Goal: Task Accomplishment & Management: Manage account settings

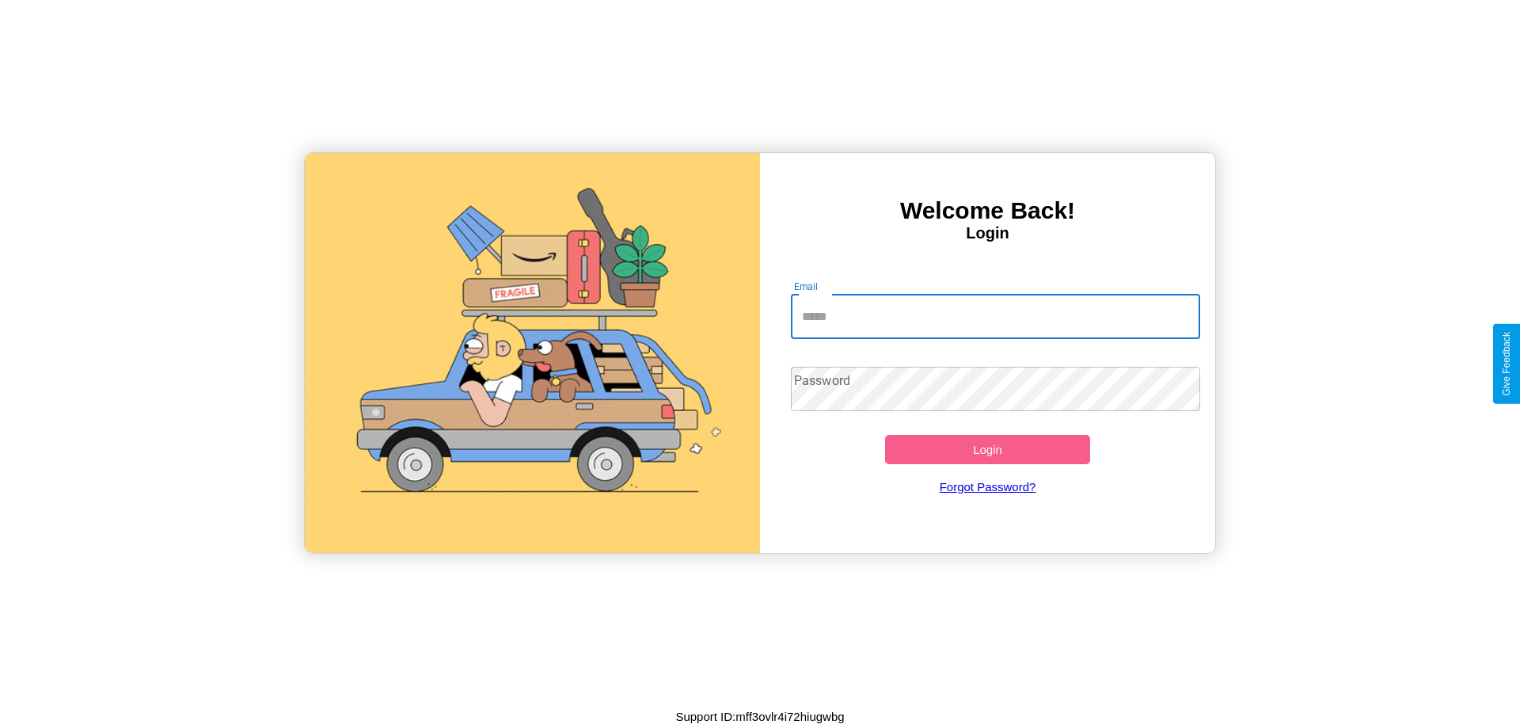
click at [995, 316] on input "Email" at bounding box center [996, 316] width 410 height 44
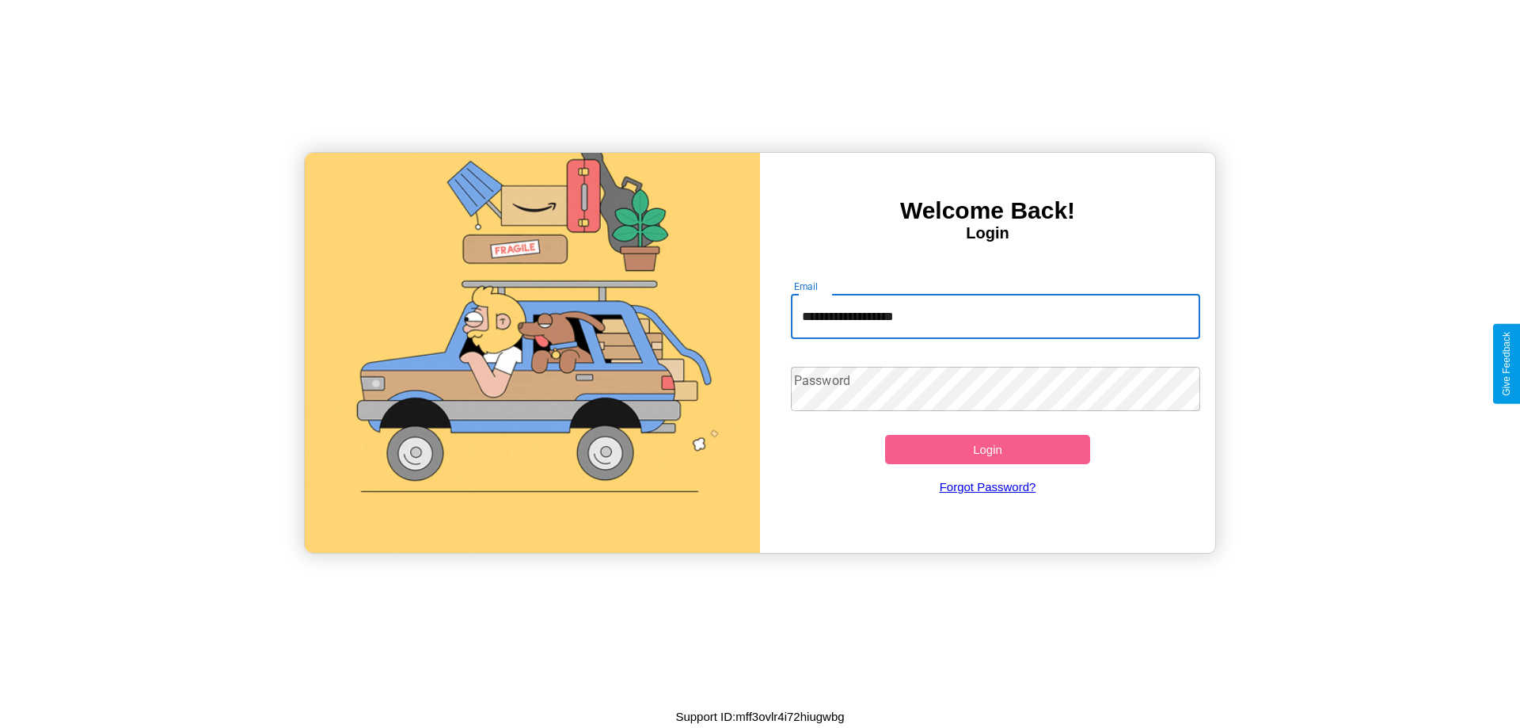
type input "**********"
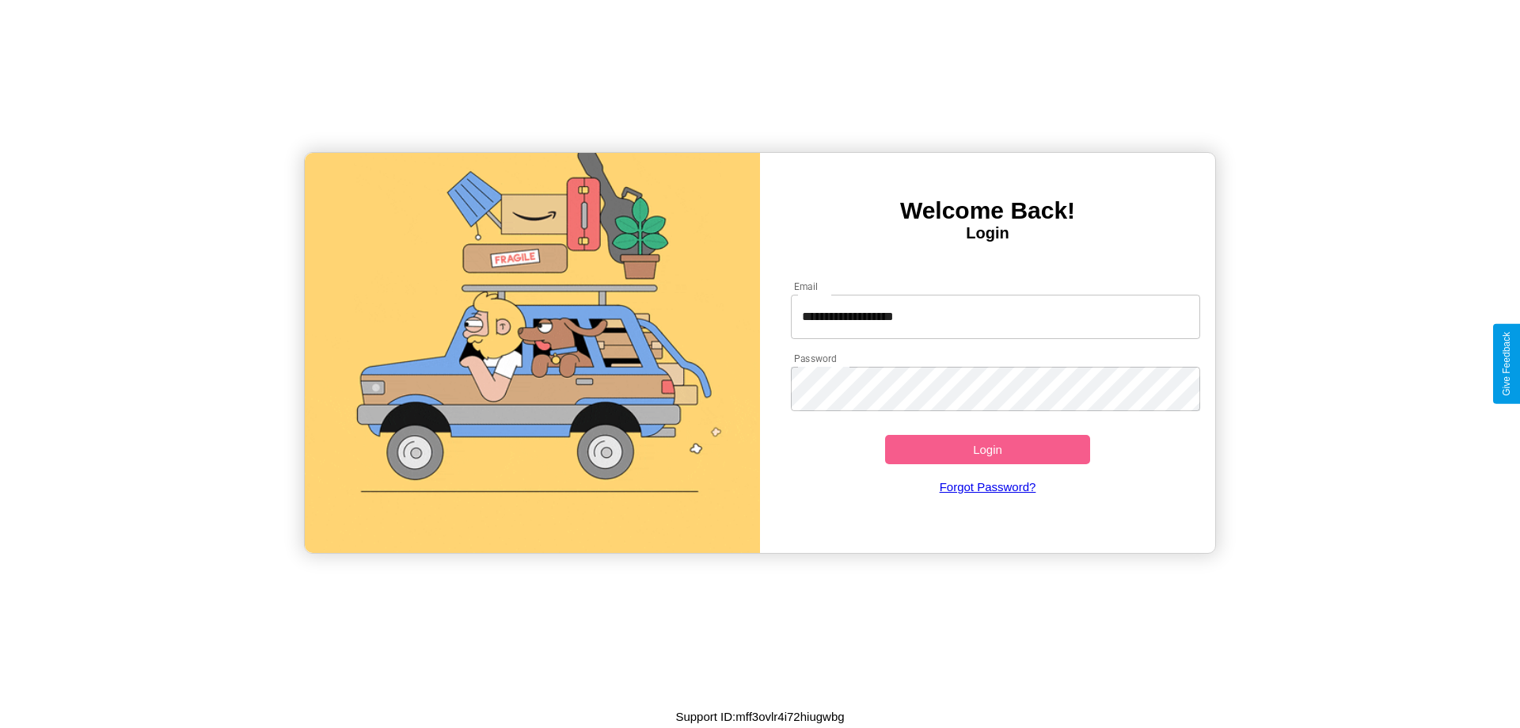
click at [987, 449] on button "Login" at bounding box center [987, 449] width 205 height 29
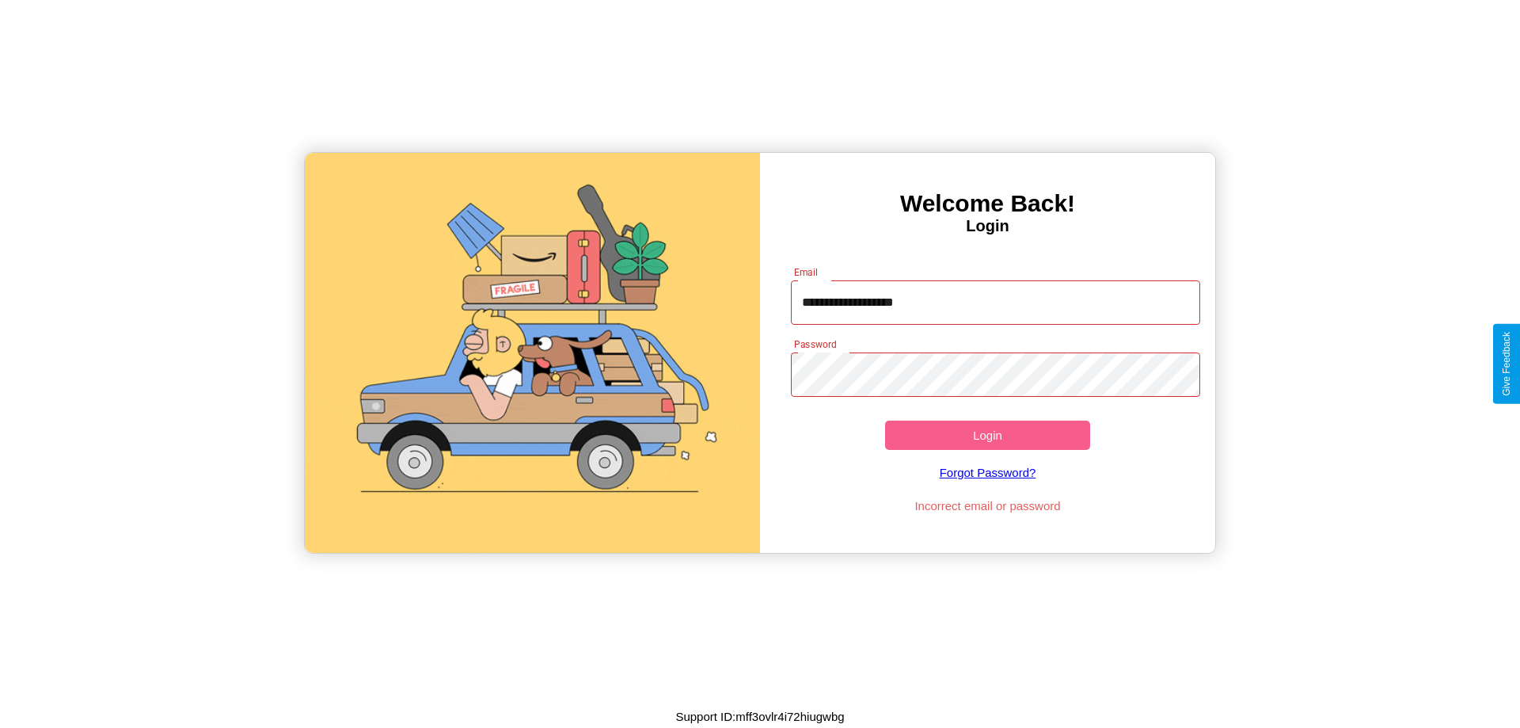
click at [987, 435] on button "Login" at bounding box center [987, 434] width 205 height 29
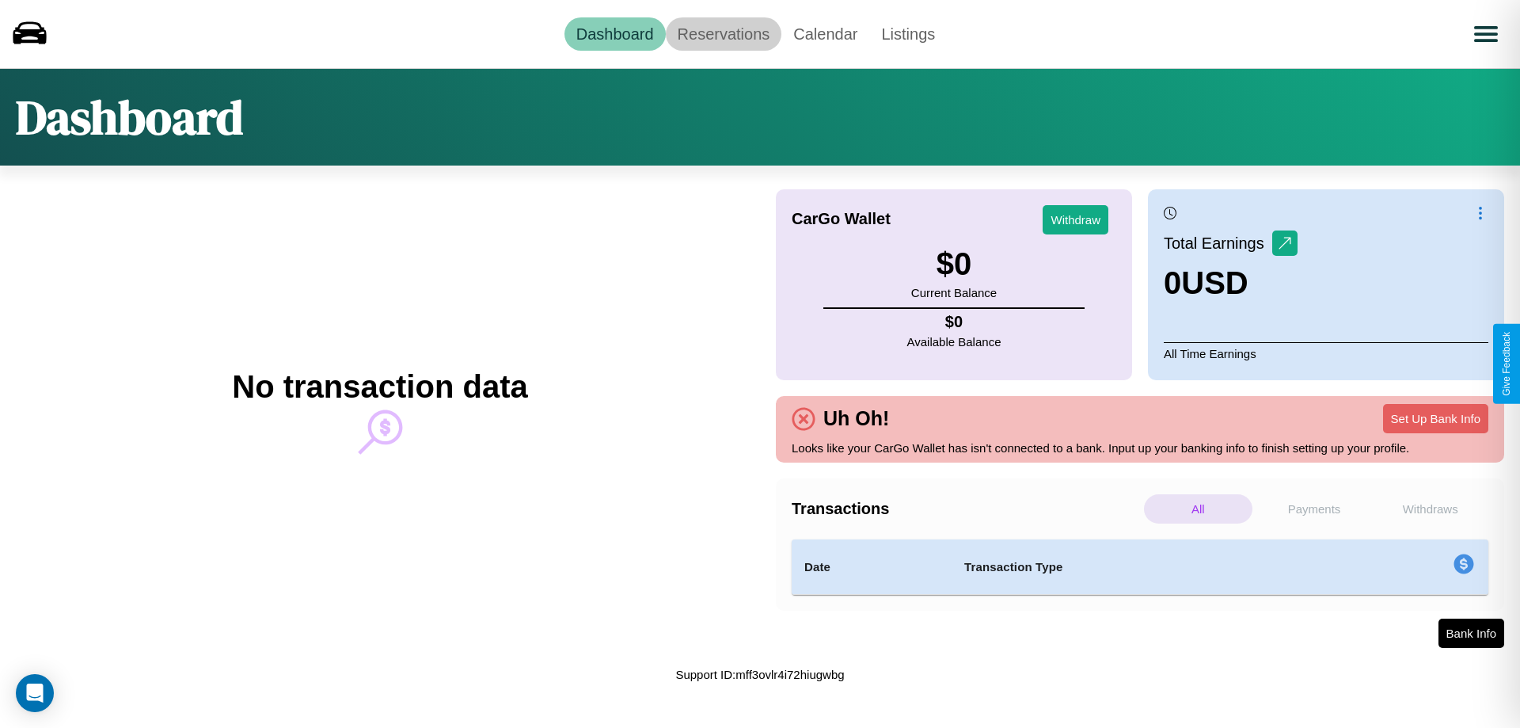
click at [723, 33] on link "Reservations" at bounding box center [724, 33] width 116 height 33
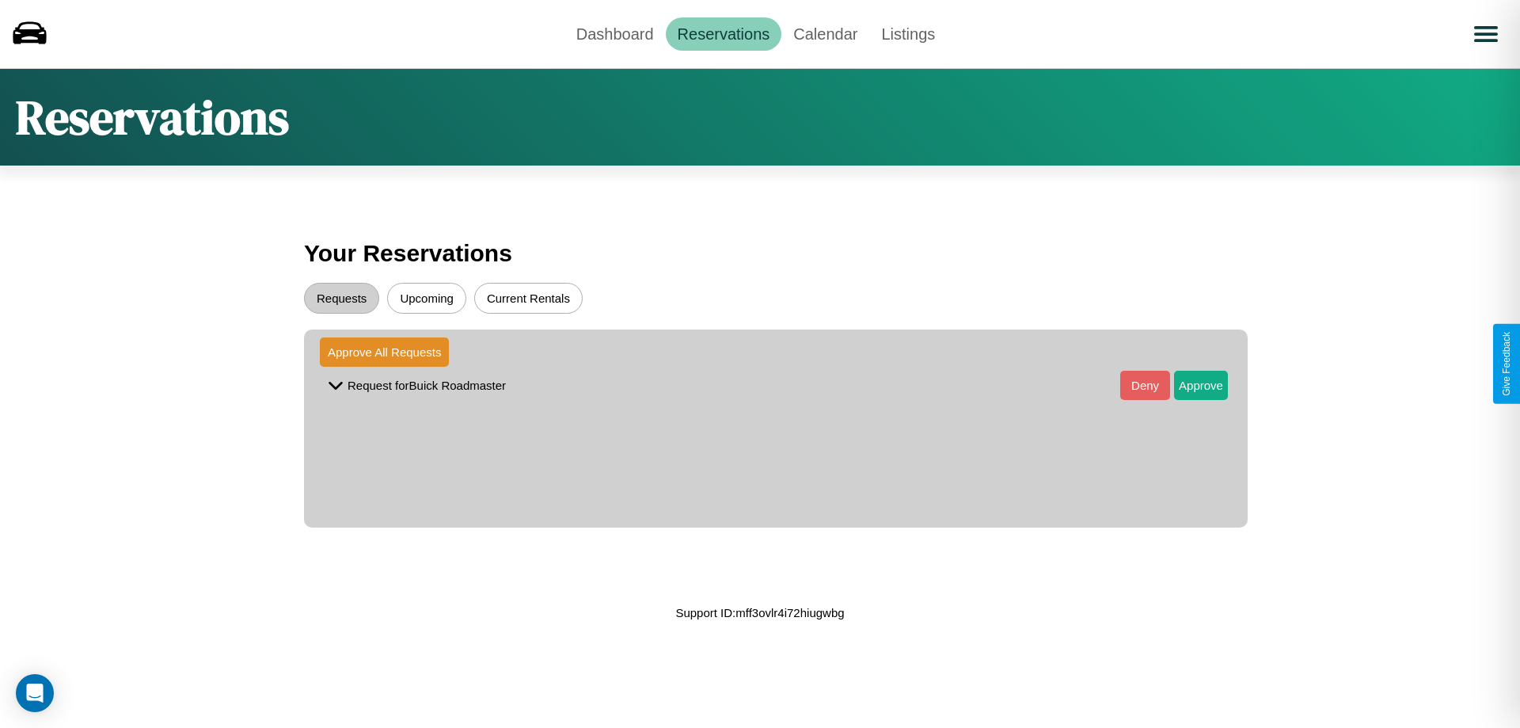
click at [427, 298] on button "Upcoming" at bounding box center [426, 298] width 79 height 31
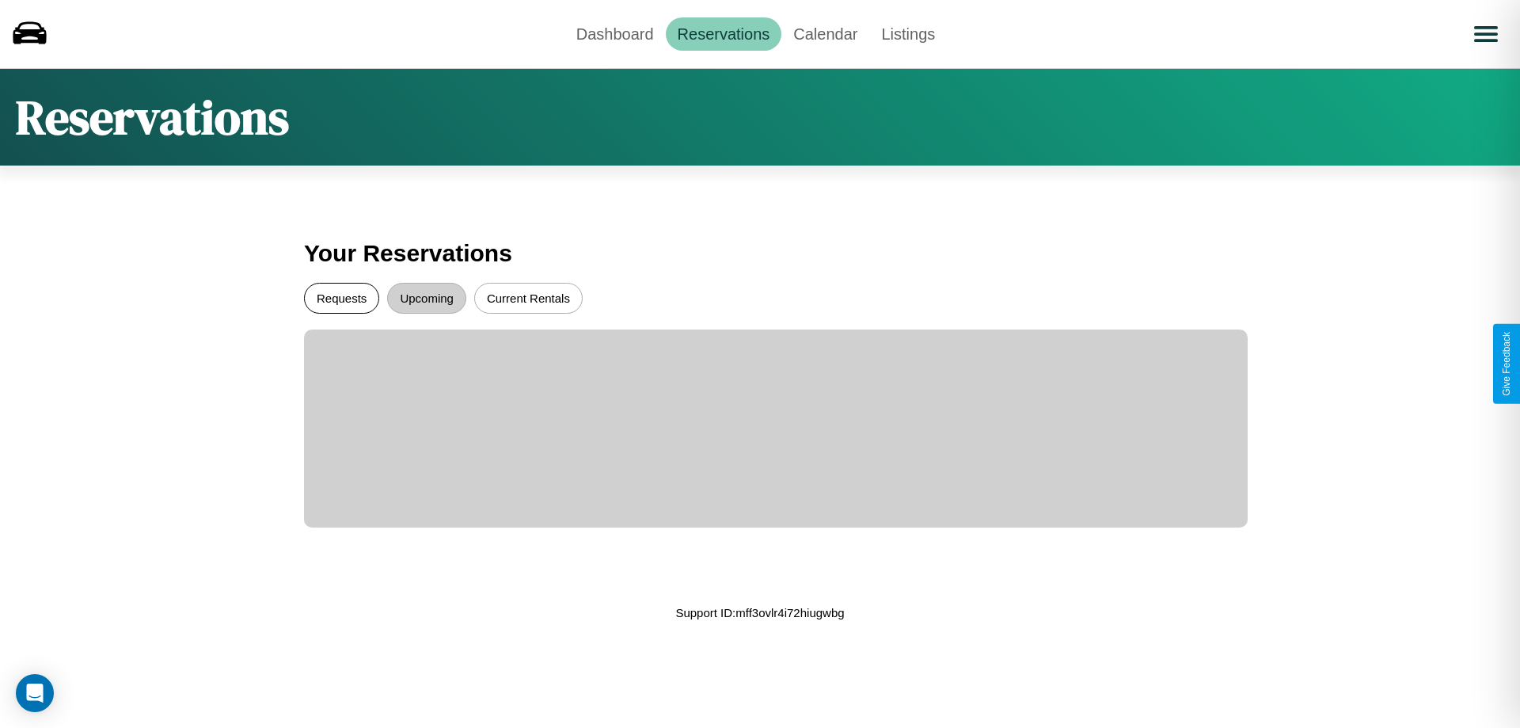
click at [341, 298] on button "Requests" at bounding box center [341, 298] width 75 height 31
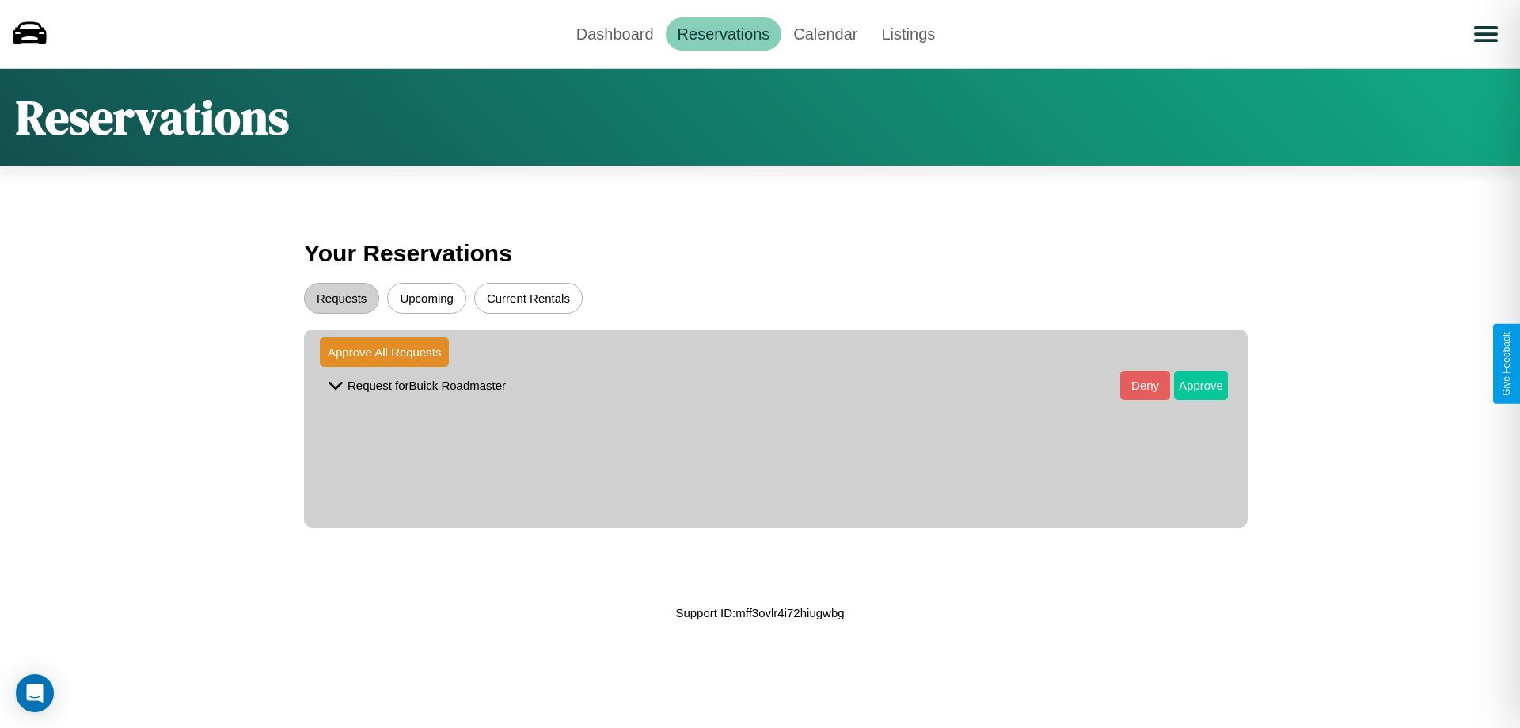
click at [1189, 385] on button "Approve" at bounding box center [1201, 384] width 54 height 29
